Goal: Information Seeking & Learning: Find specific page/section

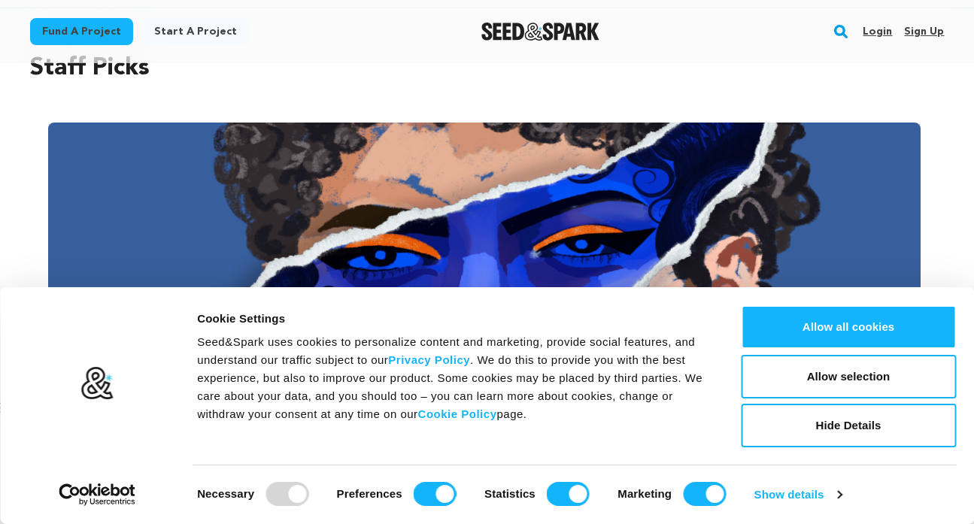
scroll to position [140, 0]
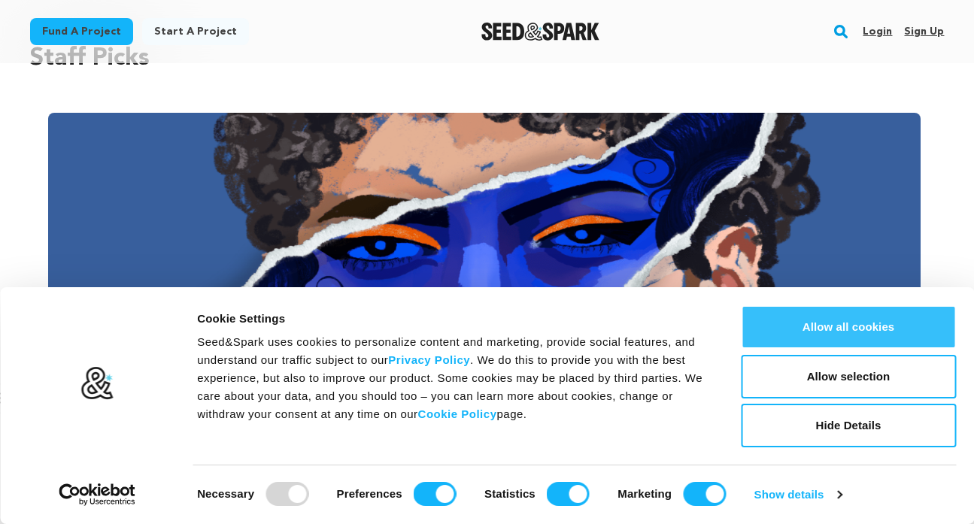
click at [812, 329] on button "Allow all cookies" at bounding box center [848, 327] width 215 height 44
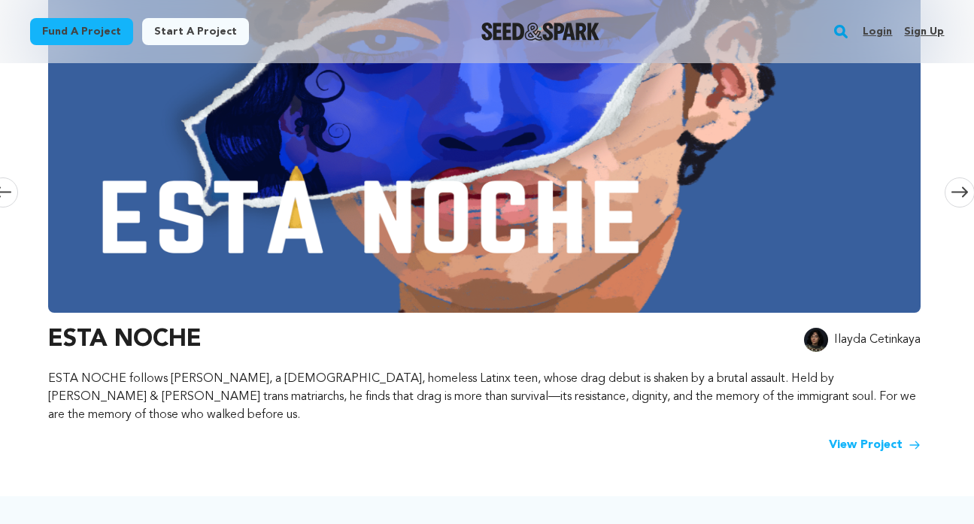
scroll to position [0, 0]
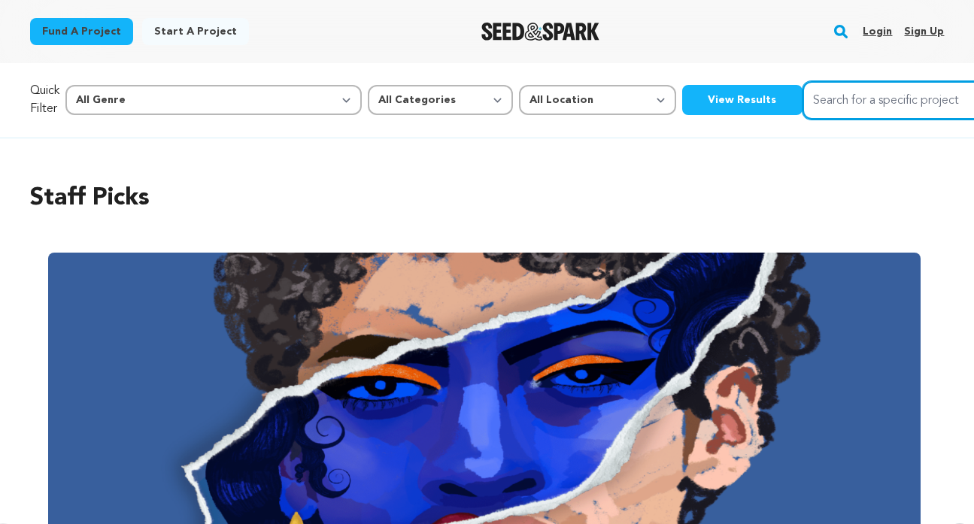
click at [802, 107] on input "Search for a specific project" at bounding box center [915, 100] width 226 height 38
type input "pancake skank"
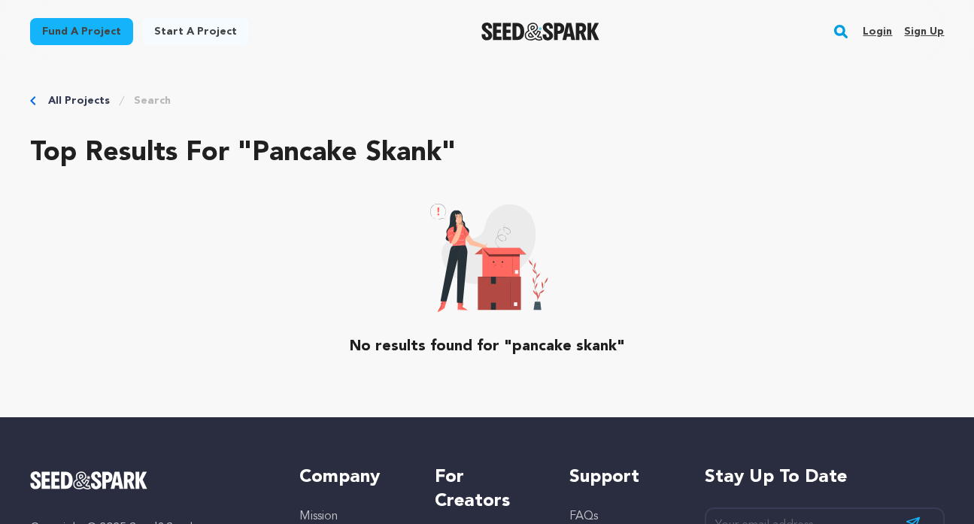
click at [77, 102] on link "All Projects" at bounding box center [79, 100] width 62 height 15
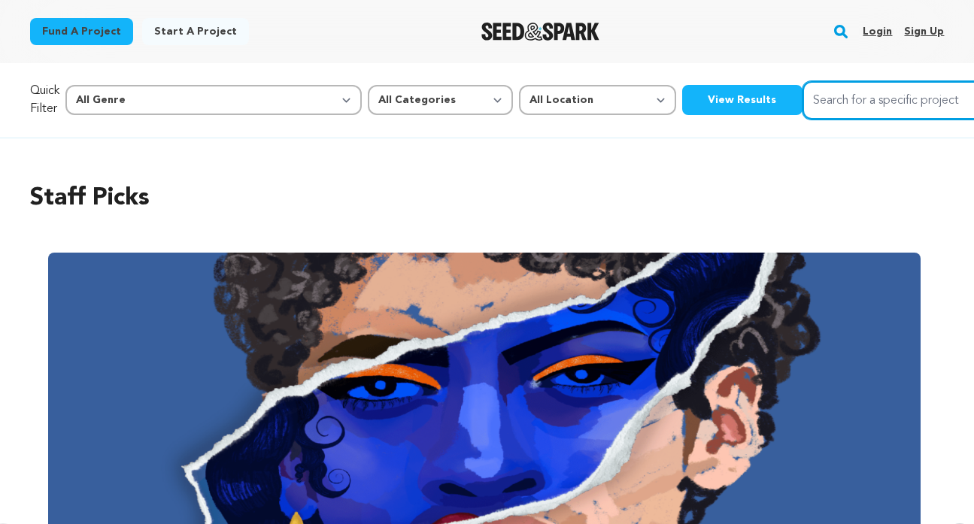
click at [802, 99] on input "Search for a specific project" at bounding box center [915, 100] width 226 height 38
type input "pancake skank"
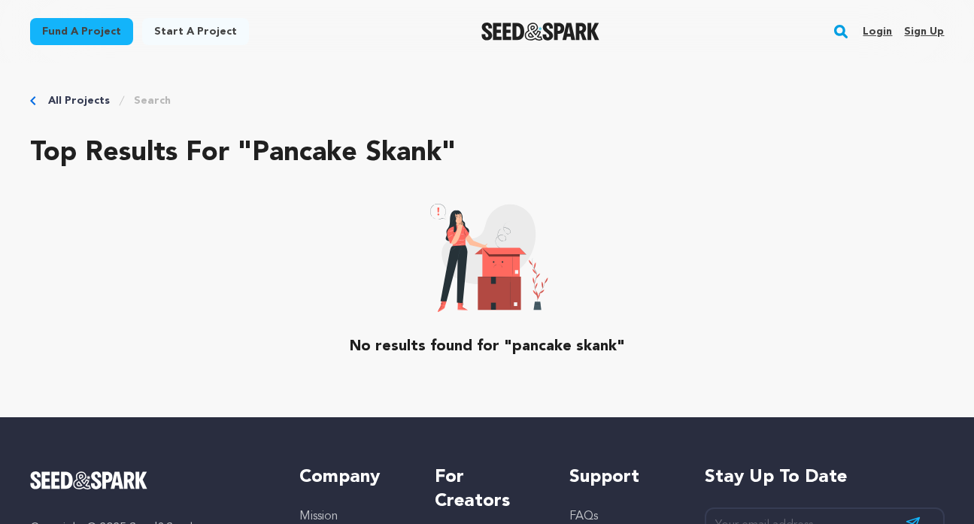
click at [845, 37] on rect "button" at bounding box center [841, 32] width 18 height 18
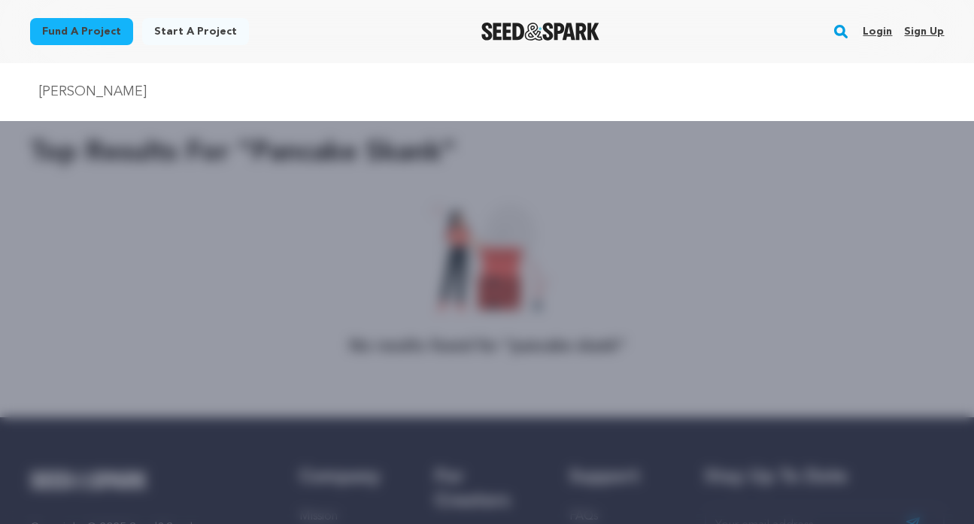
type input "sav rogers"
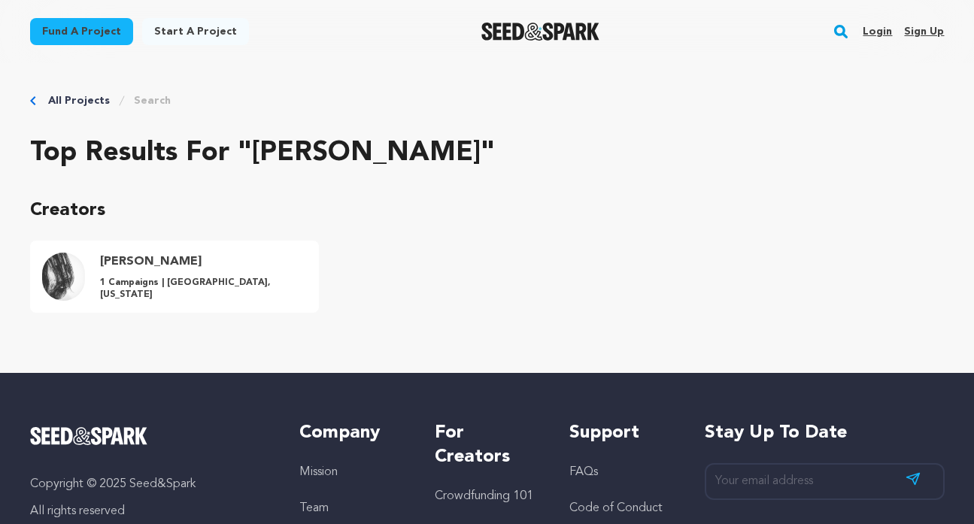
click at [840, 33] on rect "button" at bounding box center [841, 32] width 18 height 18
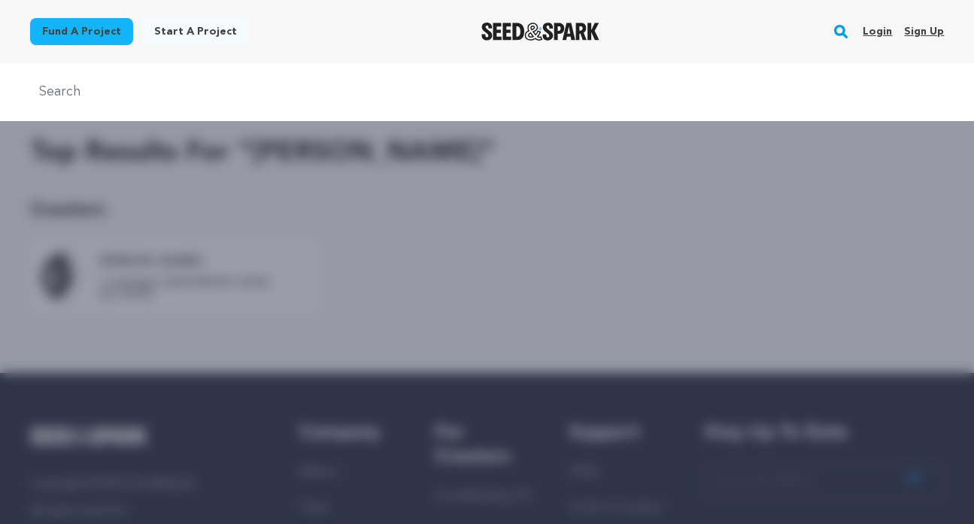
click at [496, 401] on div at bounding box center [487, 325] width 974 height 524
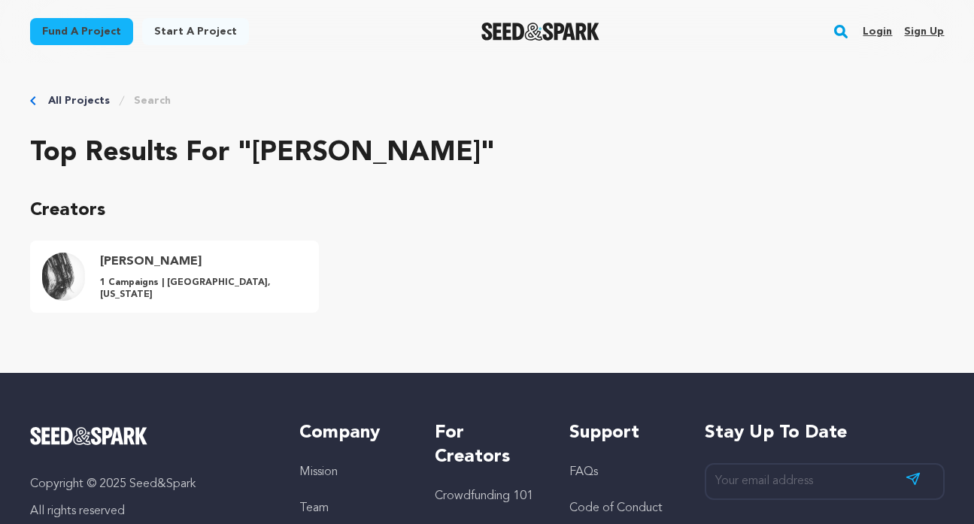
click at [540, 29] on img "Seed&Spark Homepage" at bounding box center [540, 32] width 118 height 18
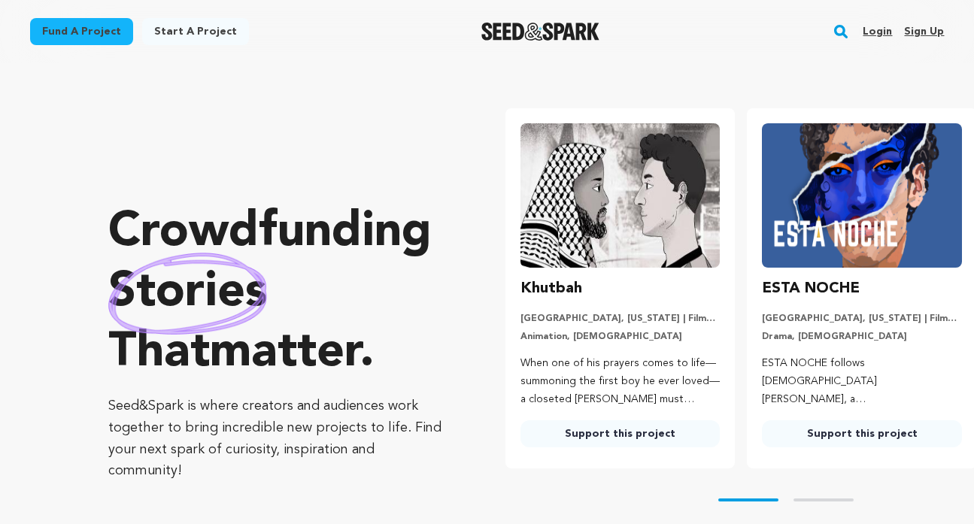
click at [836, 30] on rect "button" at bounding box center [841, 32] width 18 height 18
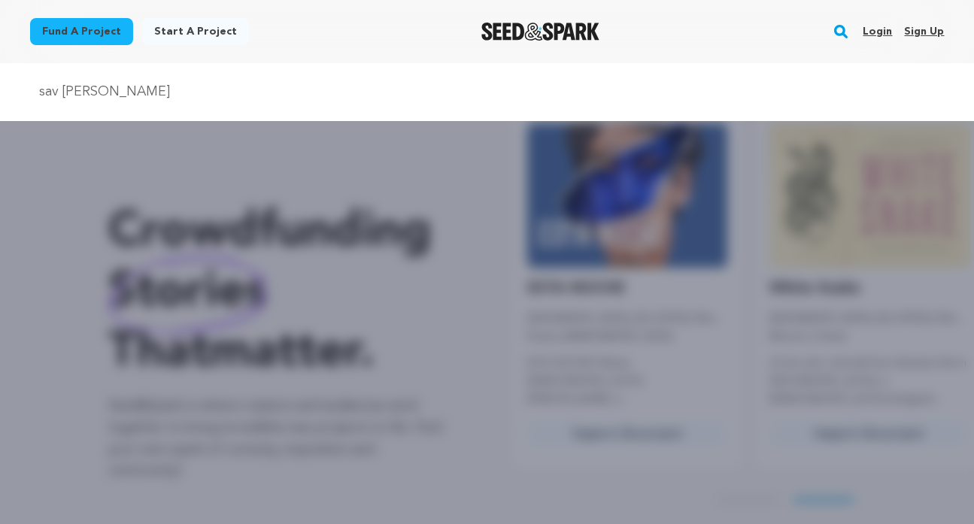
scroll to position [0, 253]
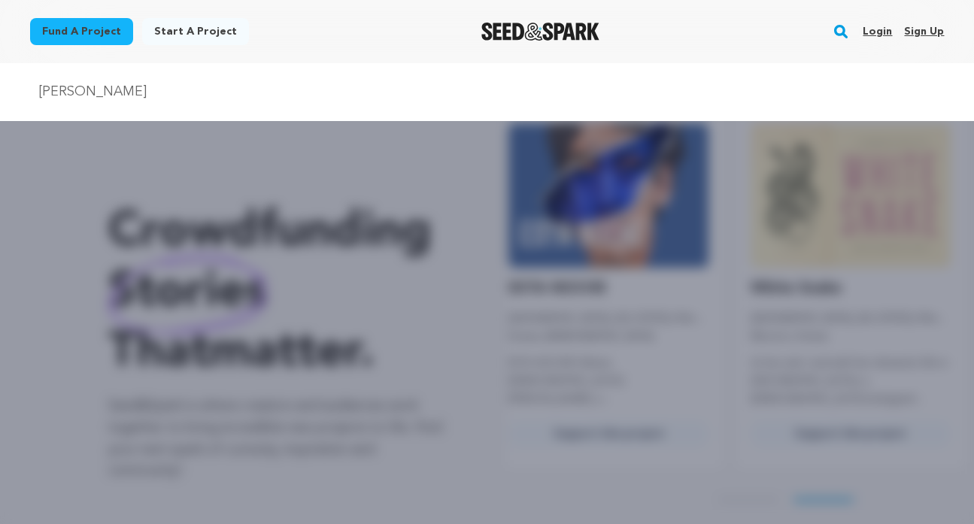
type input "sav rogers"
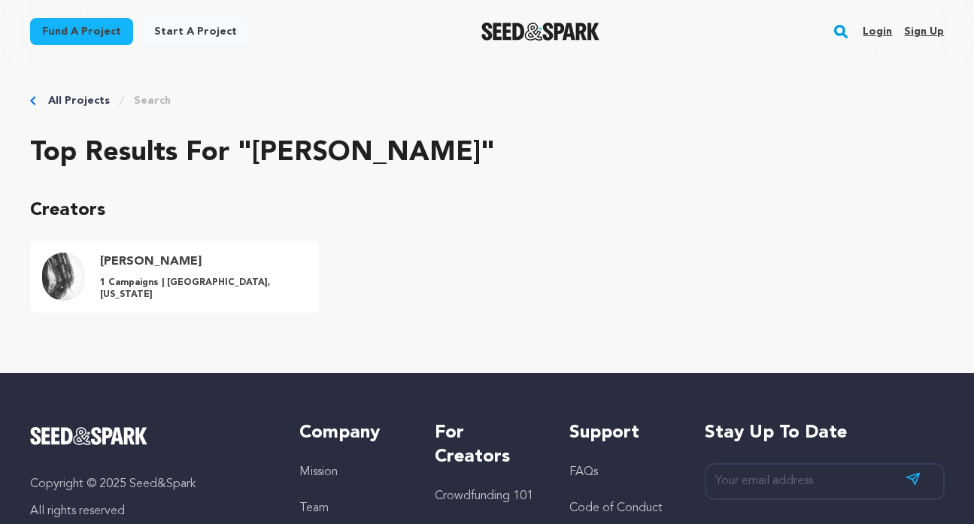
click at [229, 293] on p "1 Campaigns | [GEOGRAPHIC_DATA], [US_STATE]" at bounding box center [201, 289] width 203 height 24
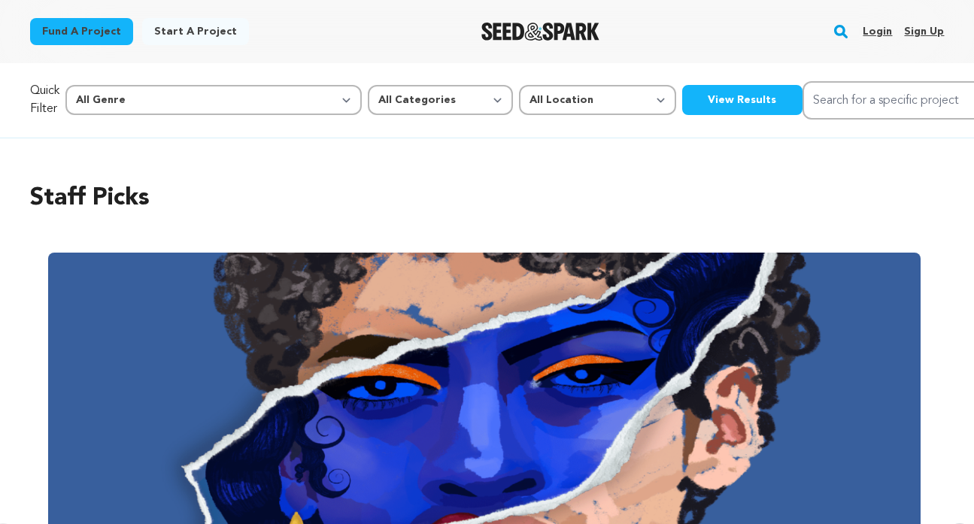
click at [536, 37] on img "Seed&Spark Homepage" at bounding box center [540, 32] width 118 height 18
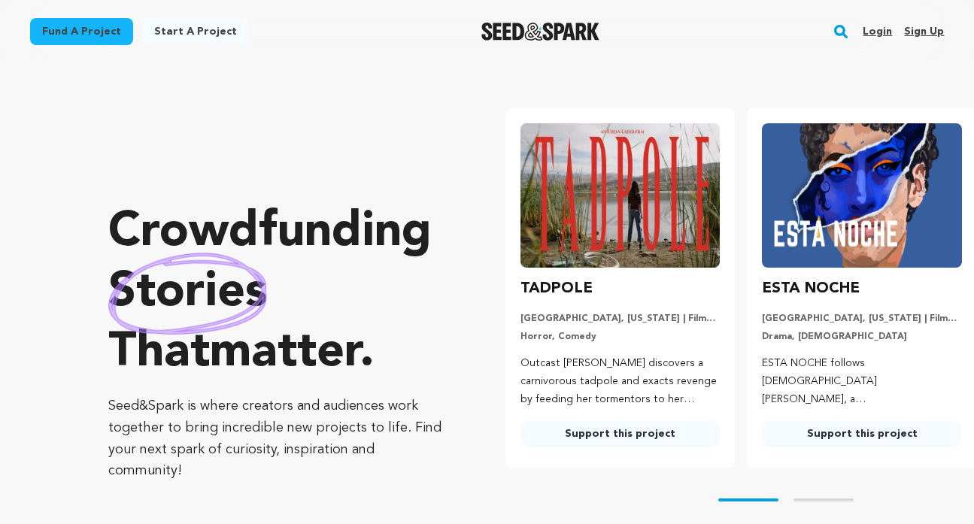
click at [535, 19] on div at bounding box center [540, 31] width 208 height 39
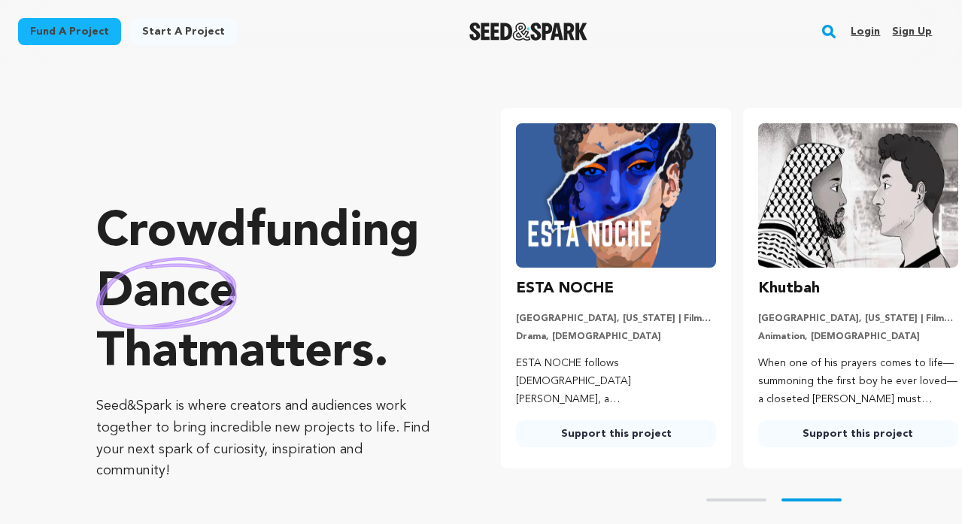
scroll to position [0, 253]
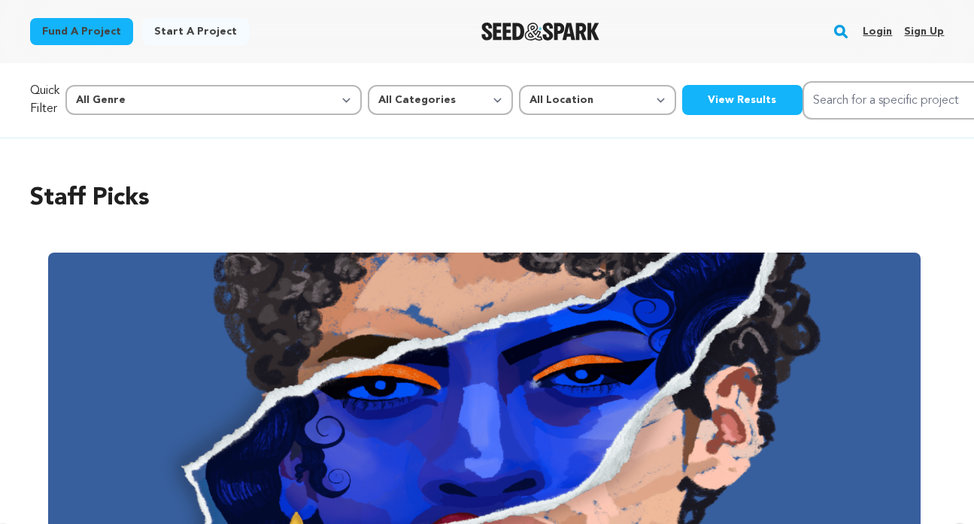
click at [881, 31] on link "Login" at bounding box center [877, 32] width 29 height 24
click at [876, 31] on link "Login" at bounding box center [877, 32] width 29 height 24
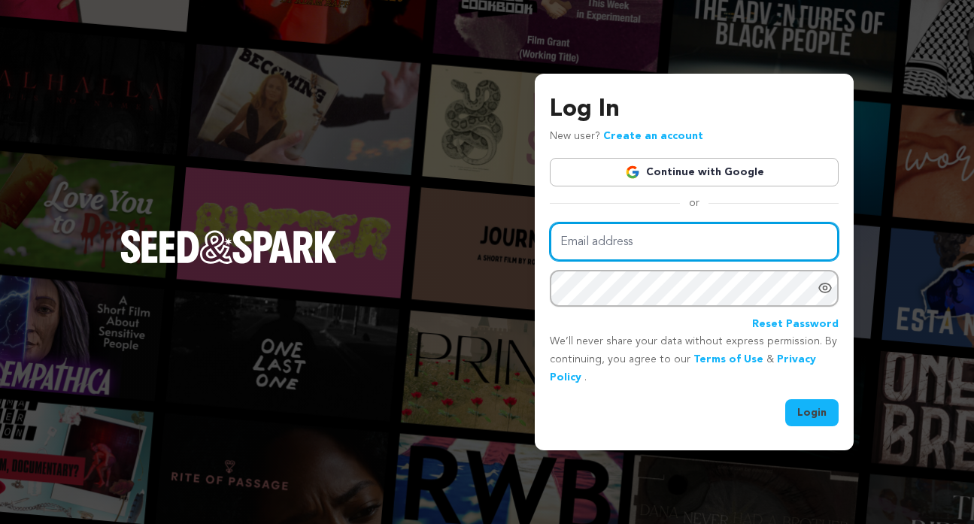
type input "[EMAIL_ADDRESS][DOMAIN_NAME]"
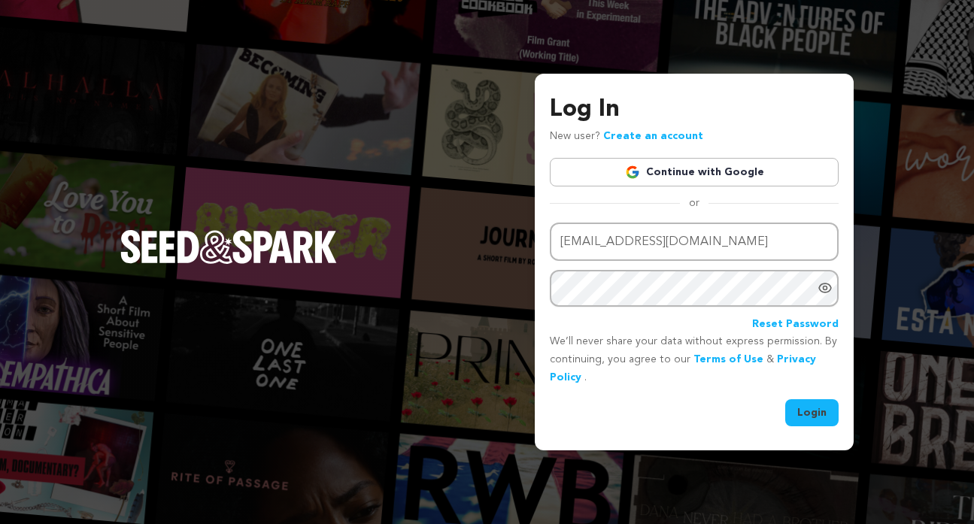
click at [806, 408] on button "Login" at bounding box center [811, 412] width 53 height 27
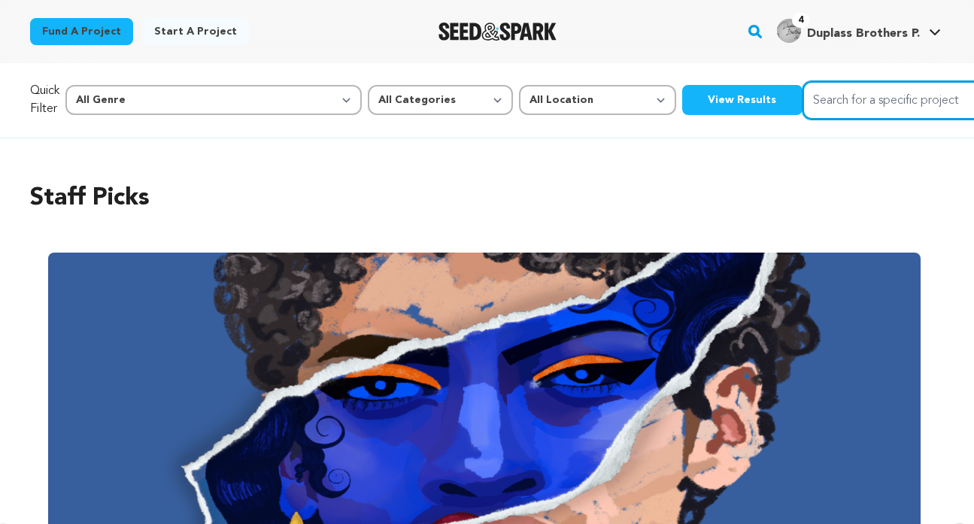
click at [806, 101] on input "Search for a specific project" at bounding box center [915, 100] width 226 height 38
type input "pancake skank"
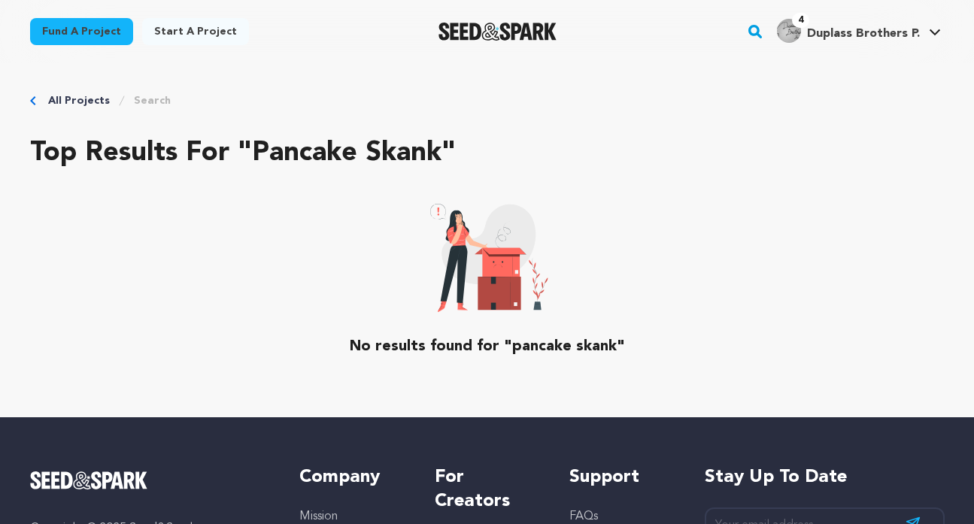
scroll to position [11, 0]
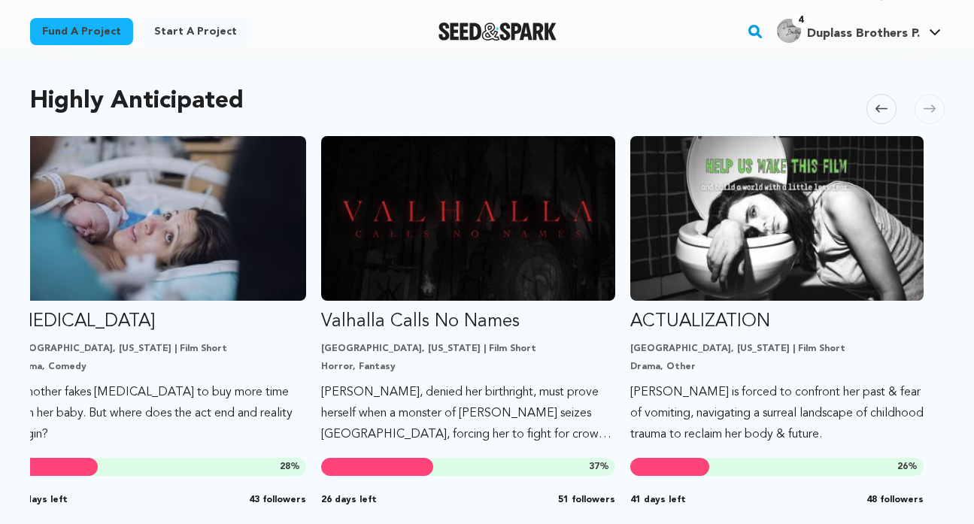
scroll to position [0, 945]
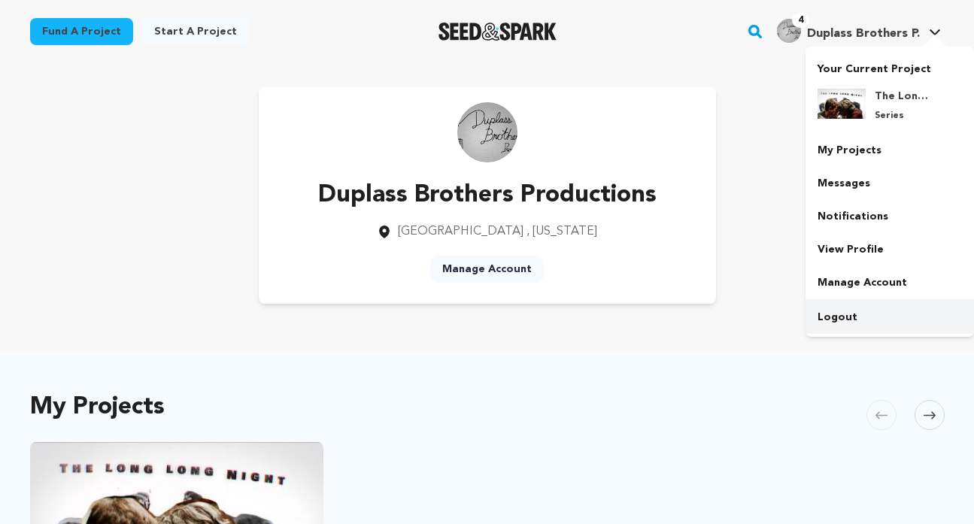
click at [836, 311] on link "Logout" at bounding box center [889, 317] width 168 height 33
